Goal: Information Seeking & Learning: Learn about a topic

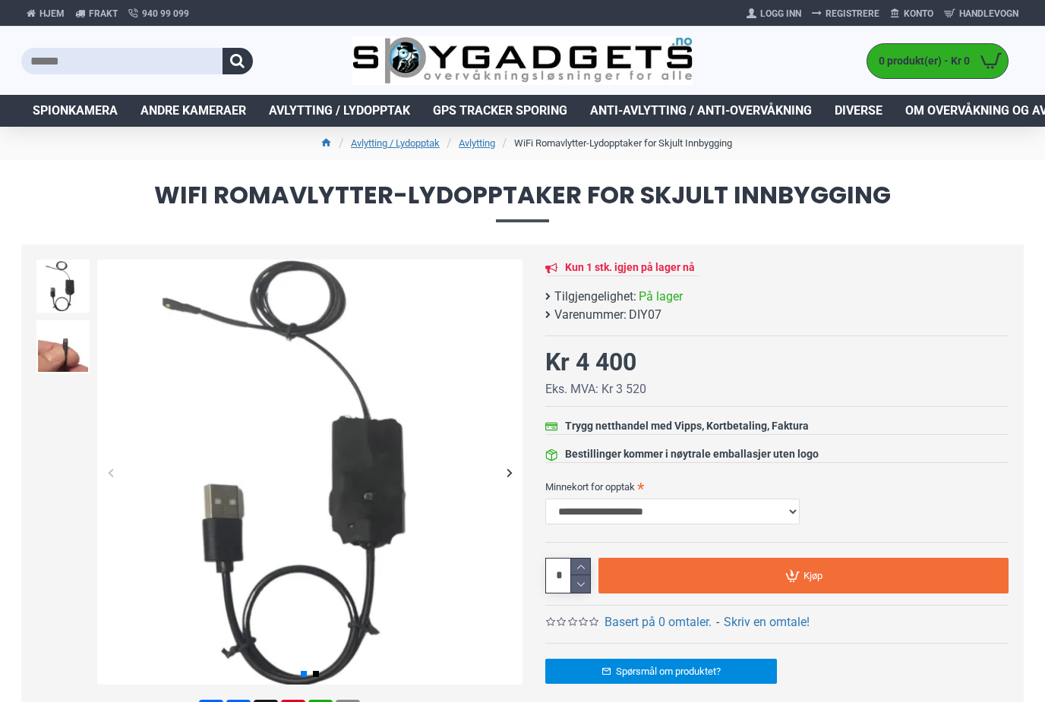
click at [344, 112] on span "Avlytting / Lydopptak" at bounding box center [339, 111] width 141 height 18
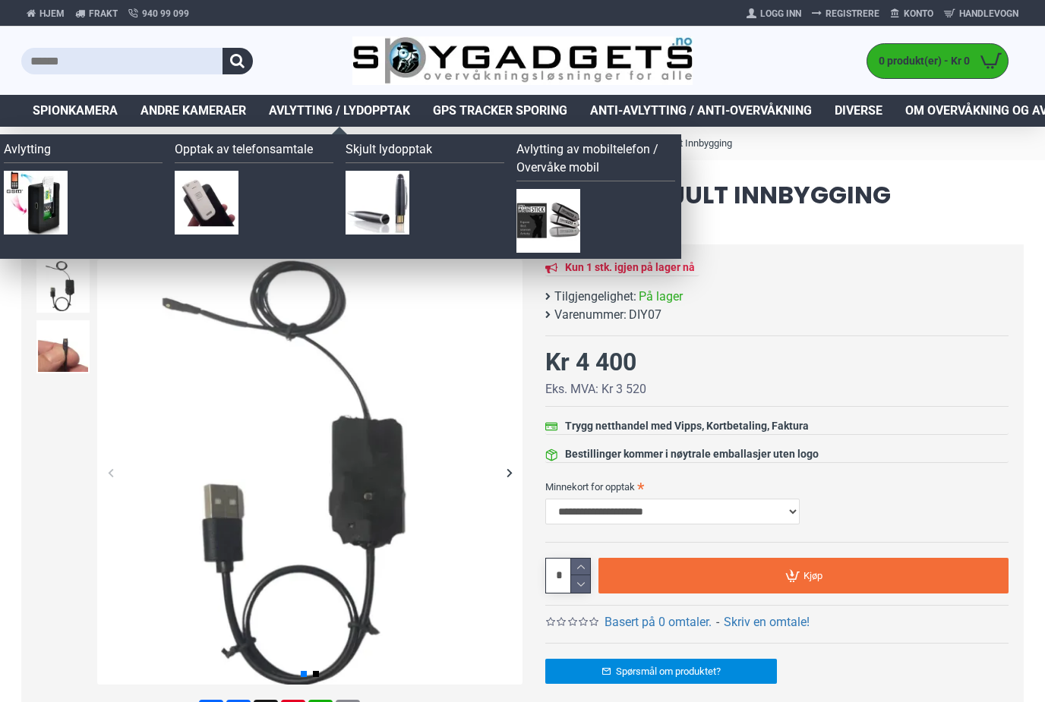
click at [358, 110] on span "Avlytting / Lydopptak" at bounding box center [339, 111] width 141 height 18
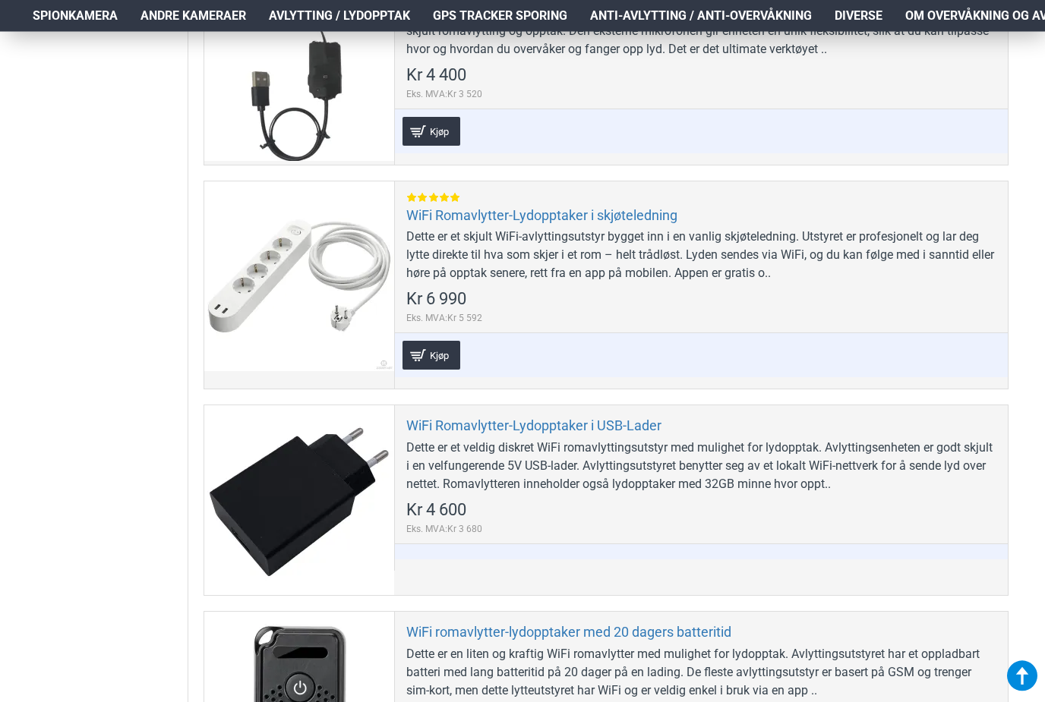
scroll to position [4181, 0]
click at [857, 461] on div "Dette er et veldig diskret WiFi romavlyttingsutstyr med mulighet for lydopptak.…" at bounding box center [701, 466] width 590 height 55
click at [859, 466] on div "Dette er et veldig diskret WiFi romavlyttingsutstyr med mulighet for lydopptak.…" at bounding box center [701, 466] width 590 height 55
click at [598, 428] on link "WiFi Romavlytter-Lydopptaker i USB-Lader" at bounding box center [533, 425] width 255 height 17
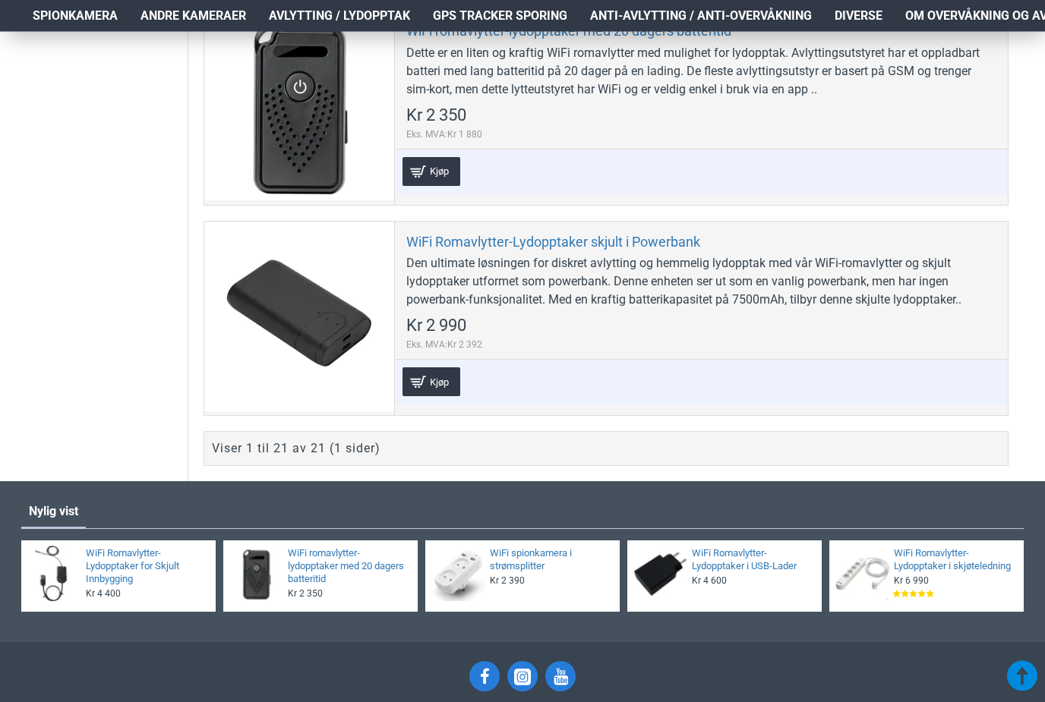
scroll to position [4783, 0]
click at [569, 235] on link "WiFi Romavlytter-Lydopptaker skjult i Powerbank" at bounding box center [553, 241] width 294 height 17
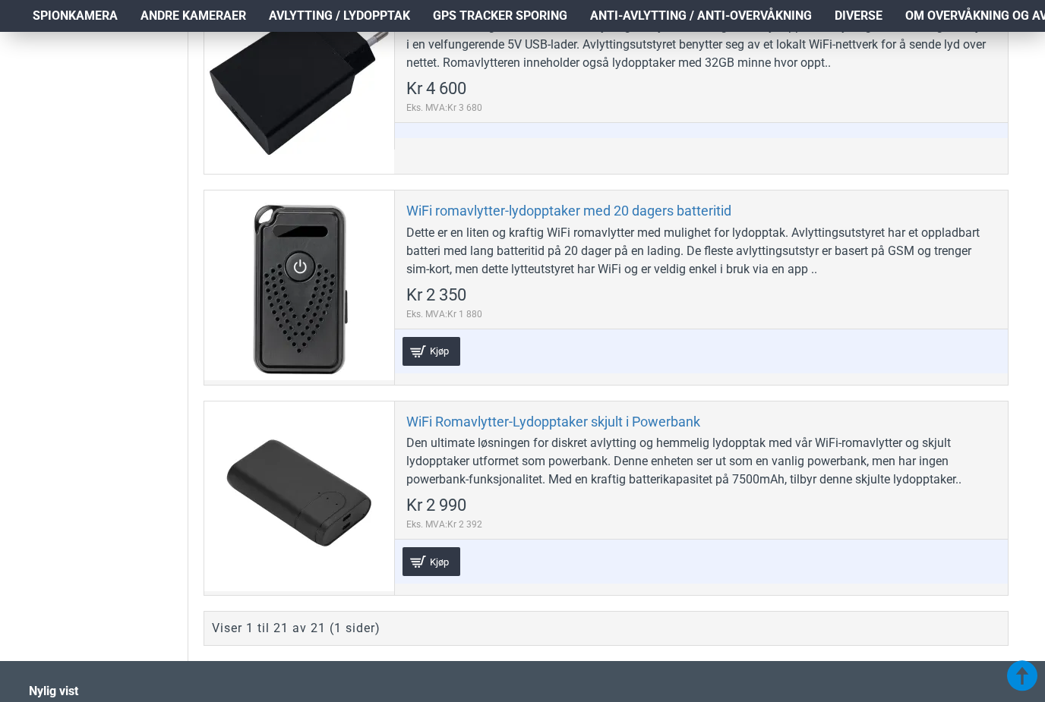
scroll to position [4595, 0]
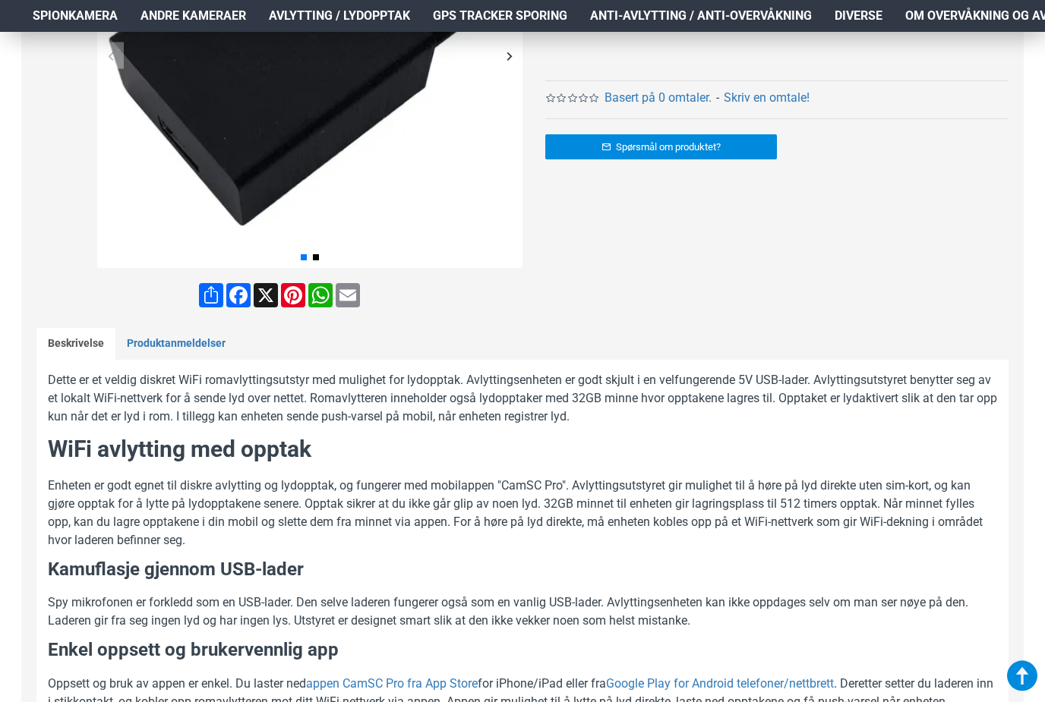
scroll to position [405, 0]
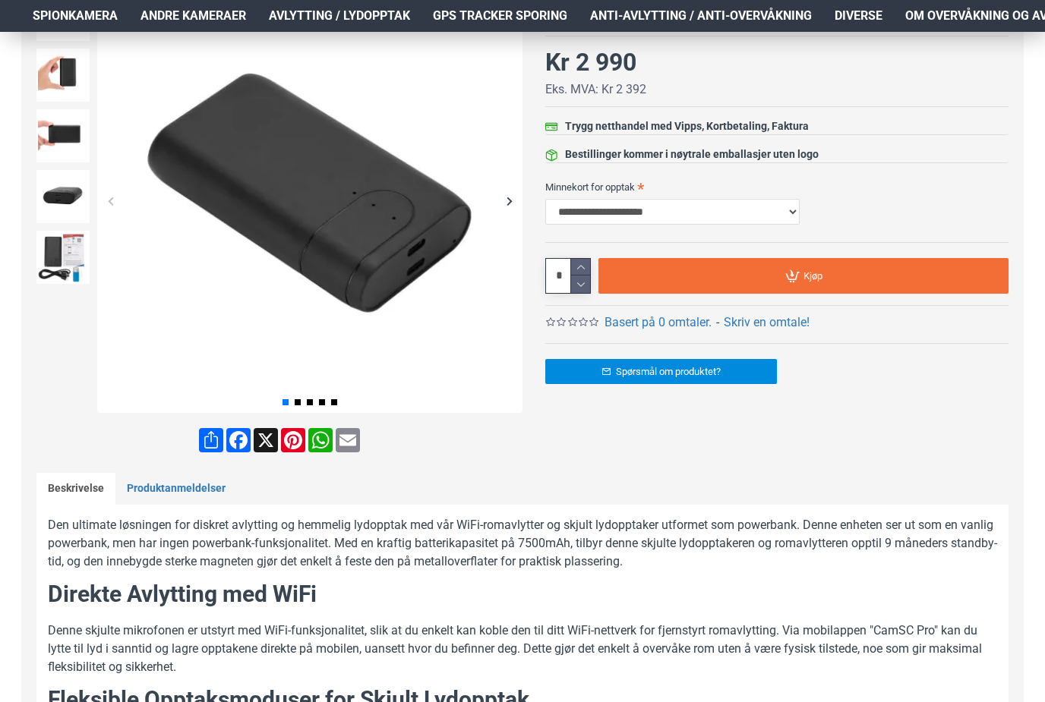
scroll to position [269, 0]
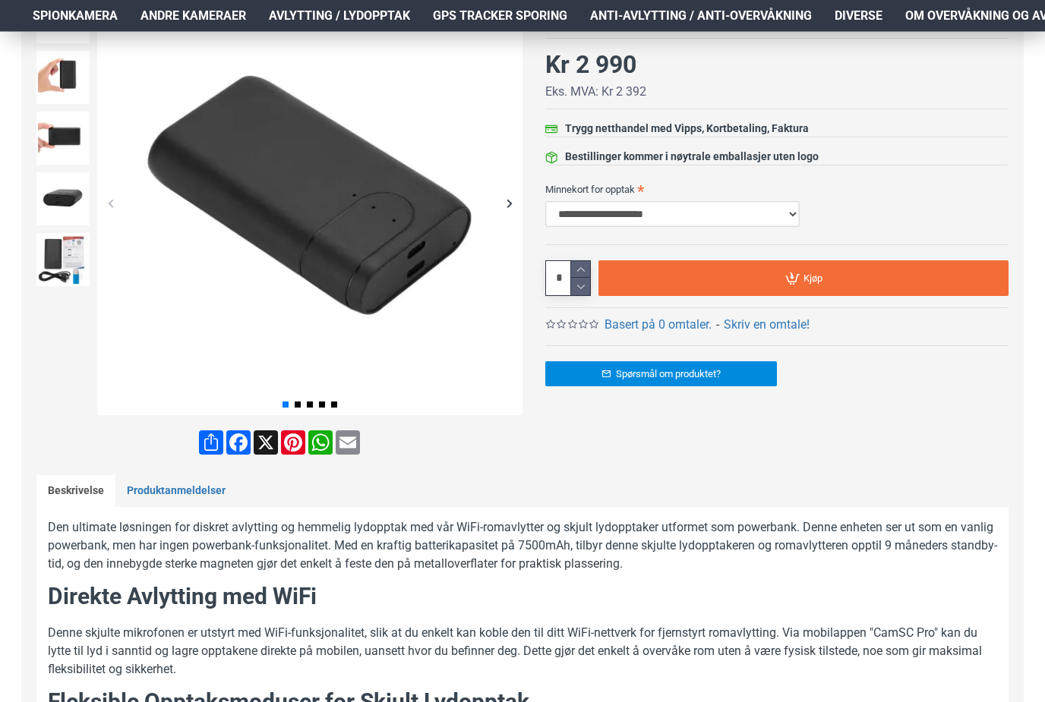
click at [792, 218] on select "**********" at bounding box center [672, 215] width 254 height 26
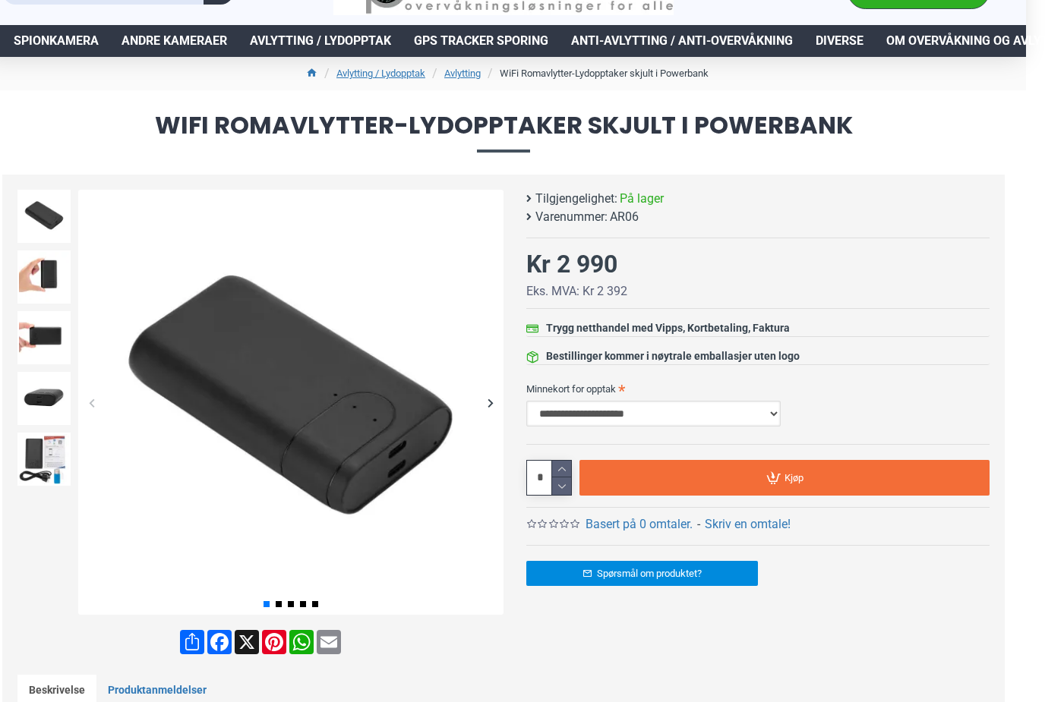
scroll to position [70, 0]
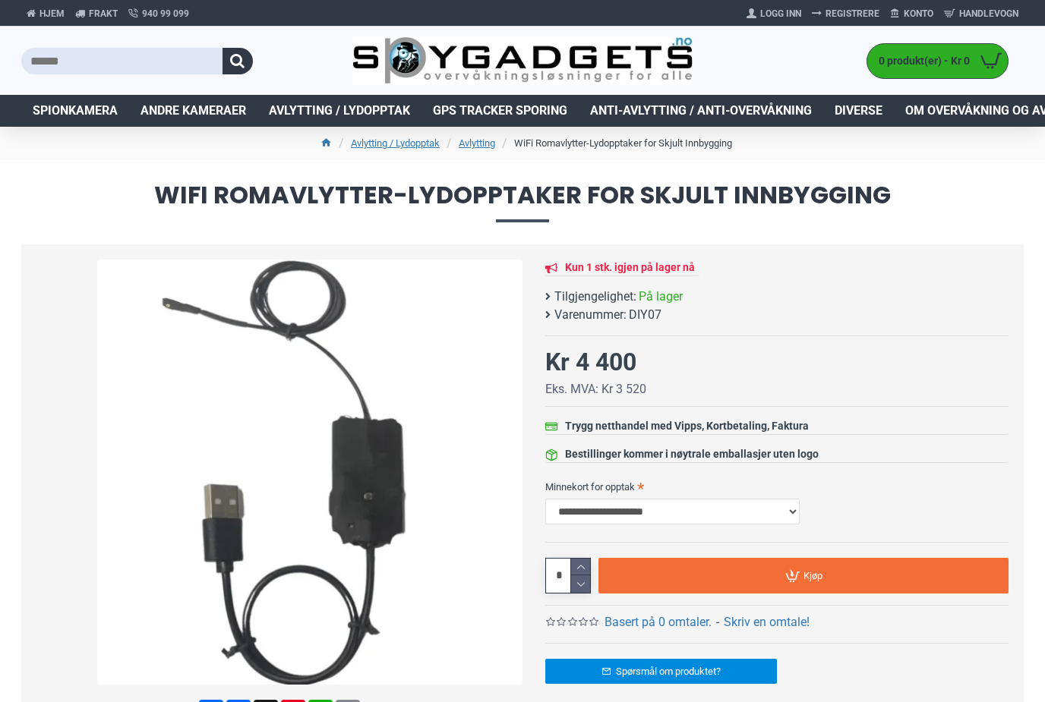
click at [384, 172] on h1 "WiFi Romavlytter-Lydopptaker for Skjult Innbygging" at bounding box center [522, 202] width 1045 height 84
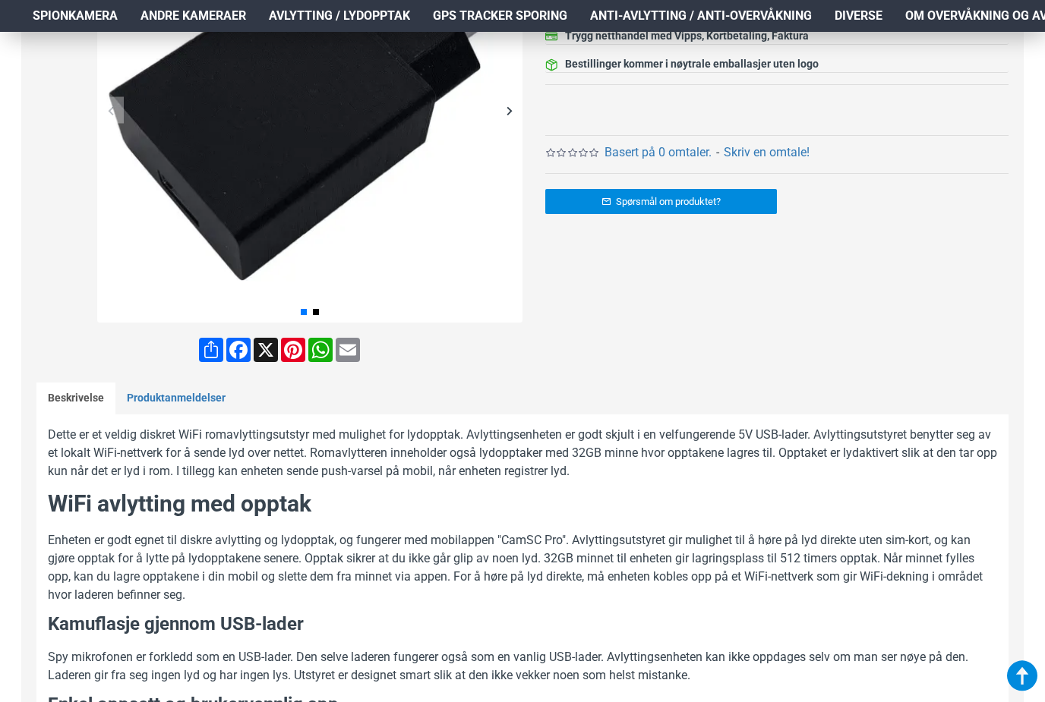
scroll to position [254, 0]
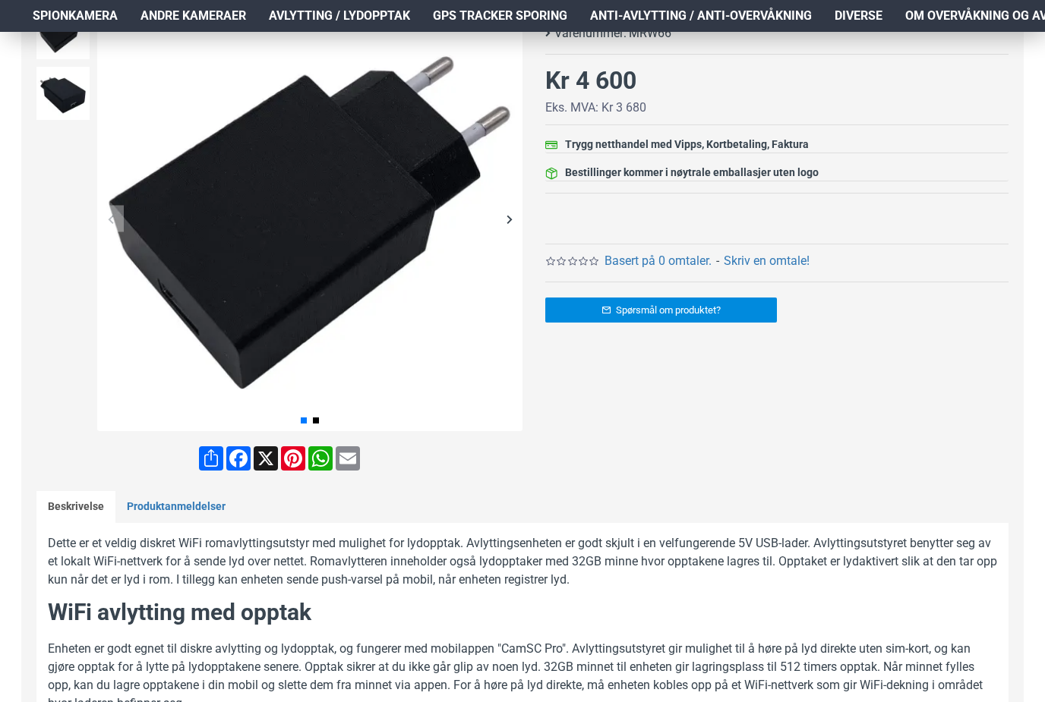
click at [497, 218] on div "Next slide" at bounding box center [509, 219] width 27 height 27
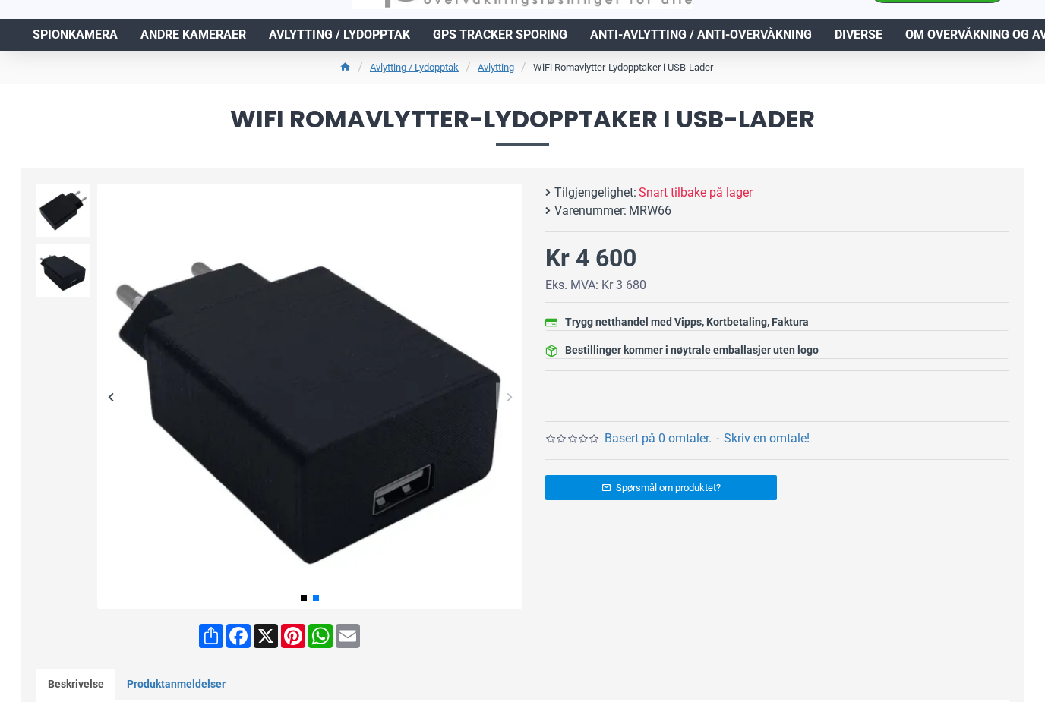
scroll to position [45, 0]
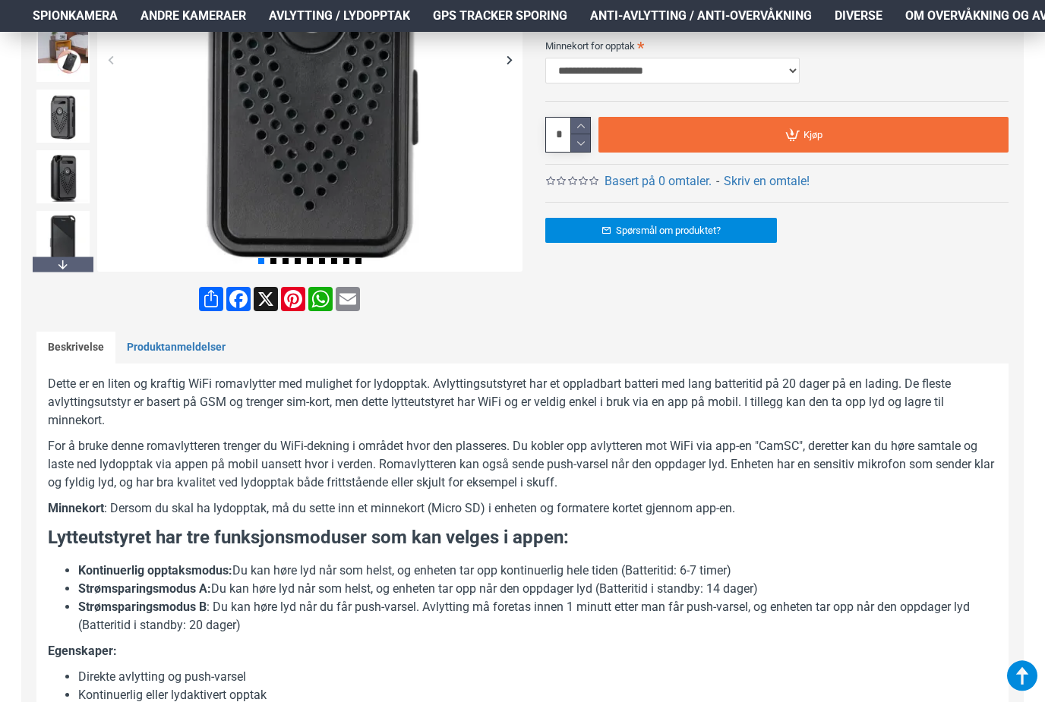
scroll to position [401, 0]
